Goal: Transaction & Acquisition: Purchase product/service

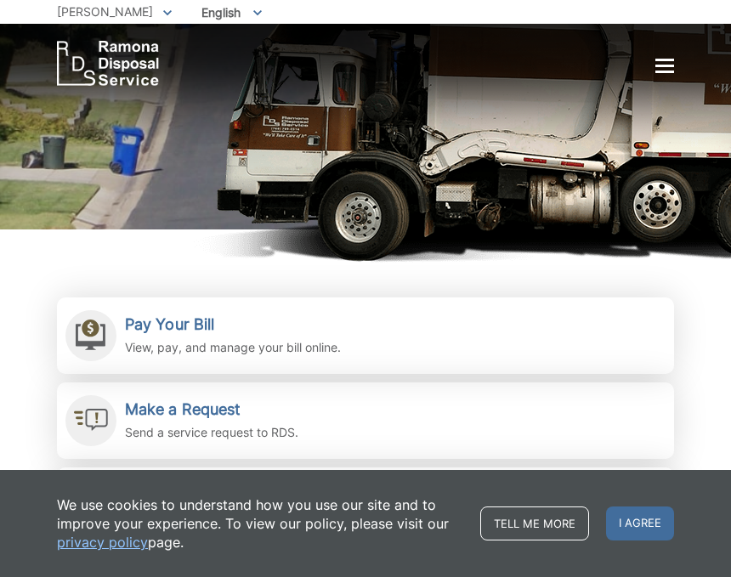
scroll to position [170, 0]
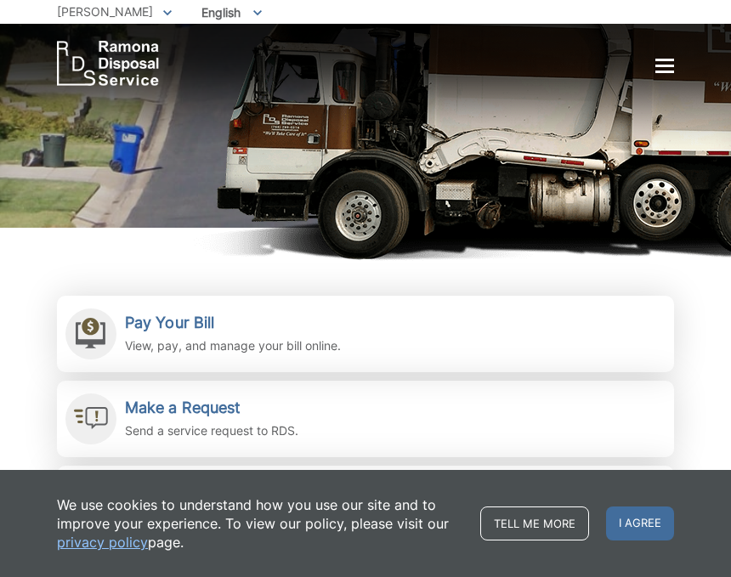
click at [661, 73] on div at bounding box center [664, 67] width 19 height 14
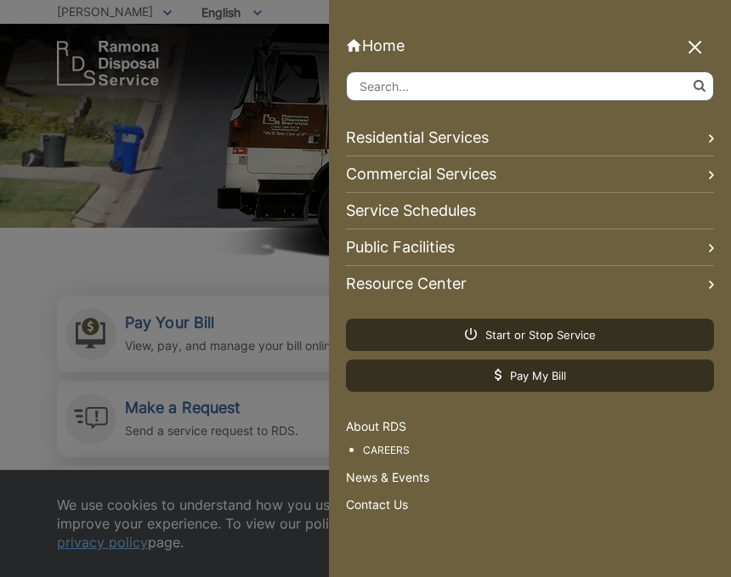
click at [190, 314] on div at bounding box center [365, 288] width 731 height 577
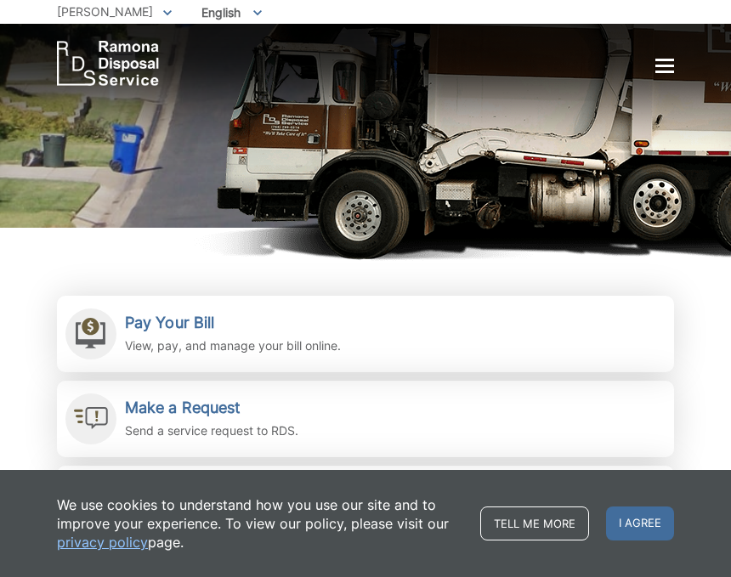
click at [198, 314] on h2 "Pay Your Bill" at bounding box center [233, 323] width 216 height 19
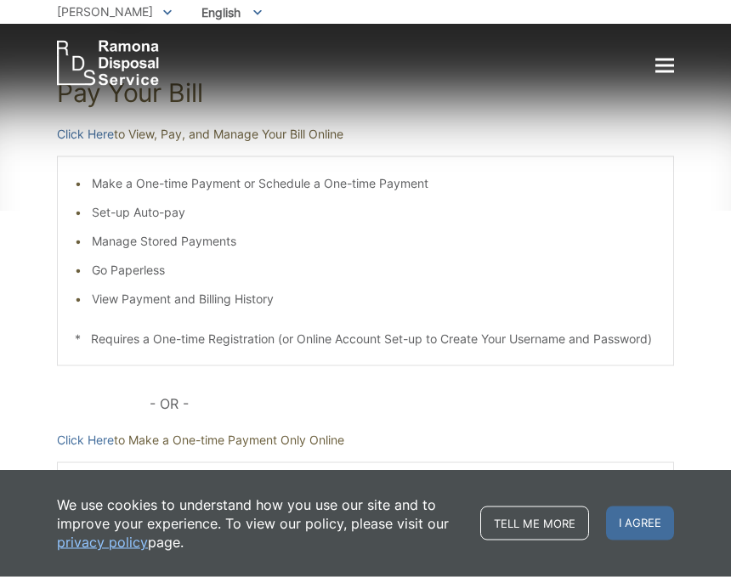
scroll to position [235, 0]
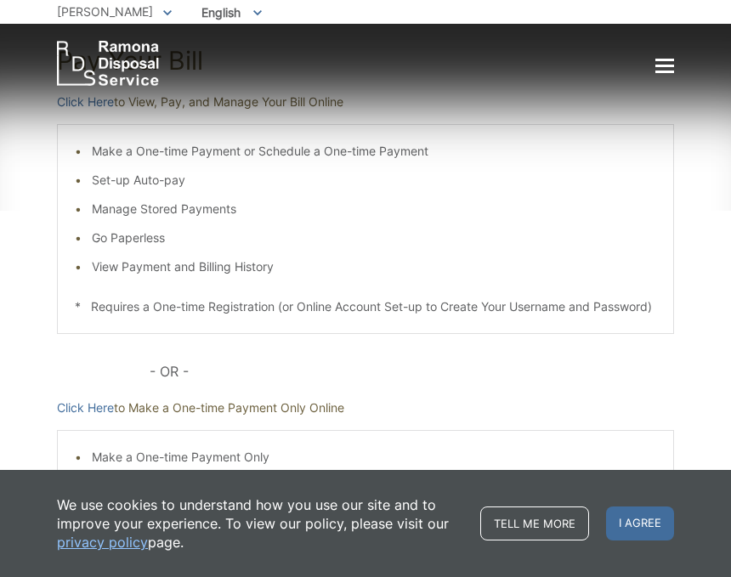
click at [196, 467] on li "Make a One-time Payment Only" at bounding box center [374, 457] width 564 height 19
click at [137, 467] on li "Make a One-time Payment Only" at bounding box center [374, 457] width 564 height 19
click at [89, 417] on link "Click Here" at bounding box center [85, 408] width 57 height 19
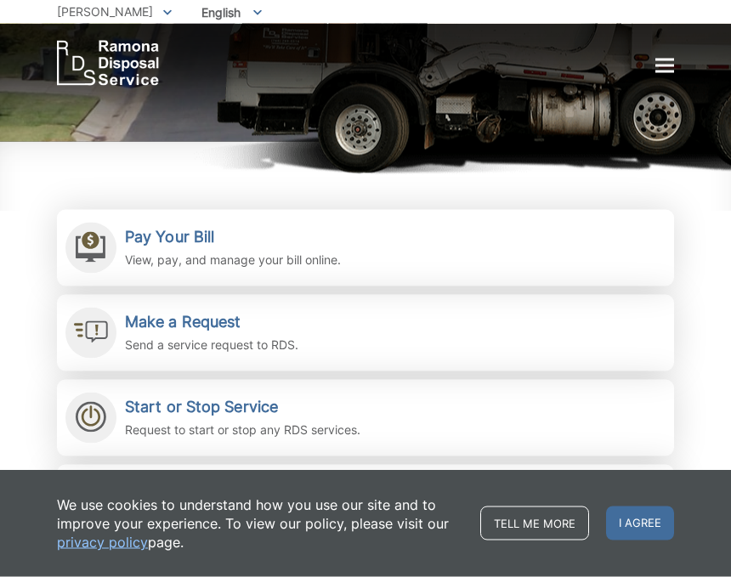
scroll to position [275, 0]
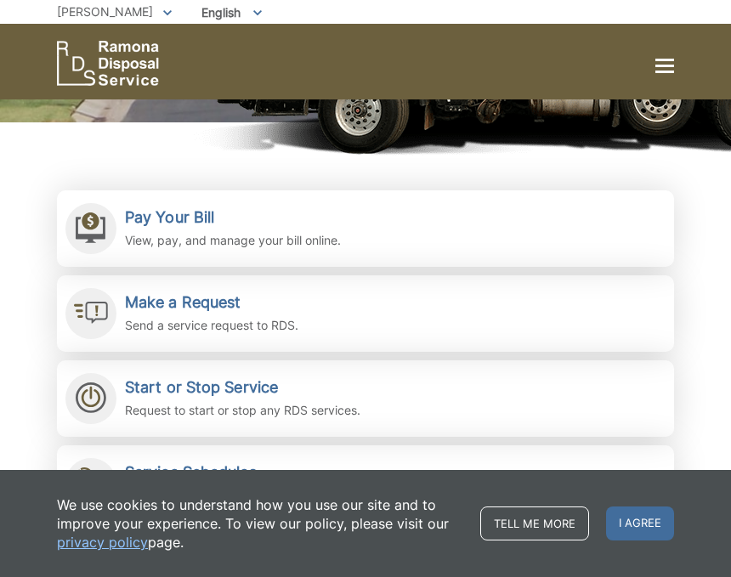
click at [633, 541] on span "I agree" at bounding box center [640, 524] width 68 height 34
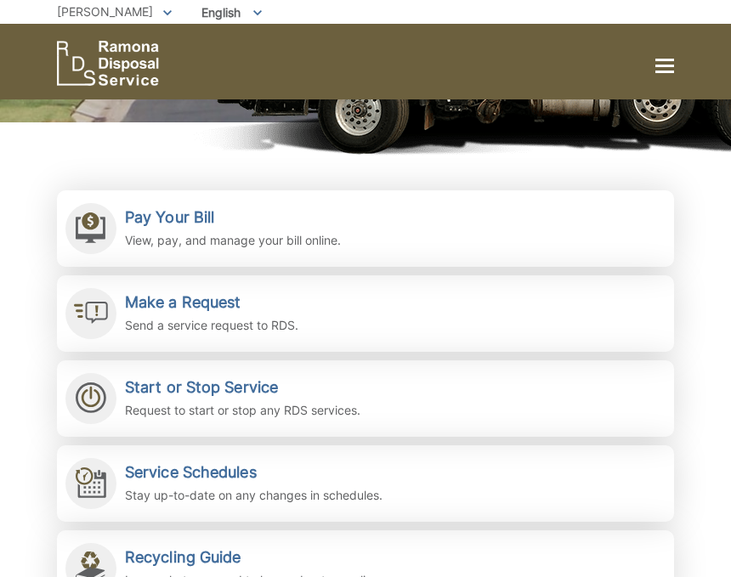
click at [199, 213] on h2 "Pay Your Bill" at bounding box center [233, 217] width 216 height 19
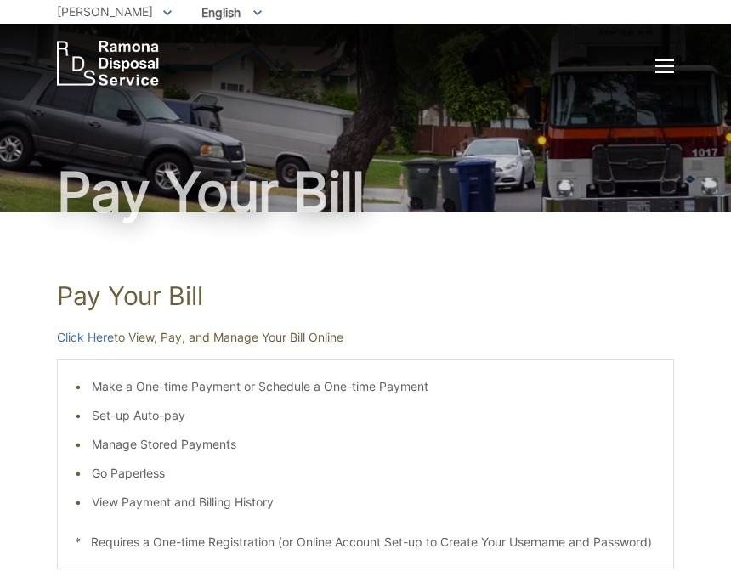
click at [96, 319] on div "Pay Your [PERSON_NAME] Here to View, Pay, and Manage Your Bill Online Make a On…" at bounding box center [365, 533] width 617 height 641
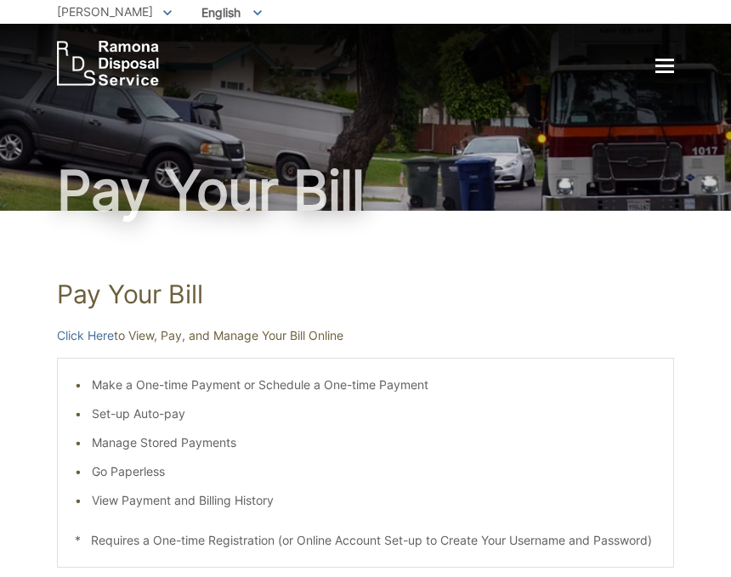
click at [86, 333] on link "Click Here" at bounding box center [85, 335] width 57 height 19
